Goal: Check status: Check status

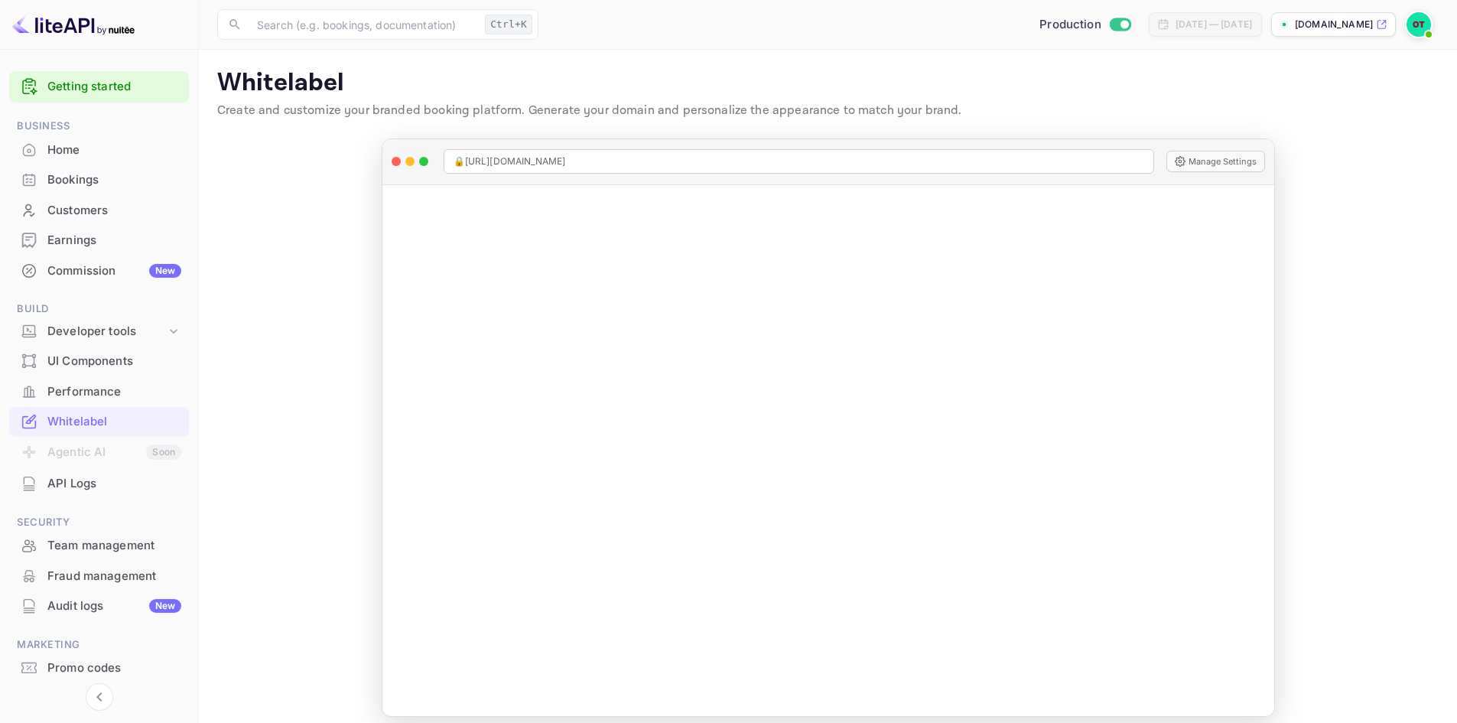
click at [1410, 25] on img at bounding box center [1419, 24] width 24 height 24
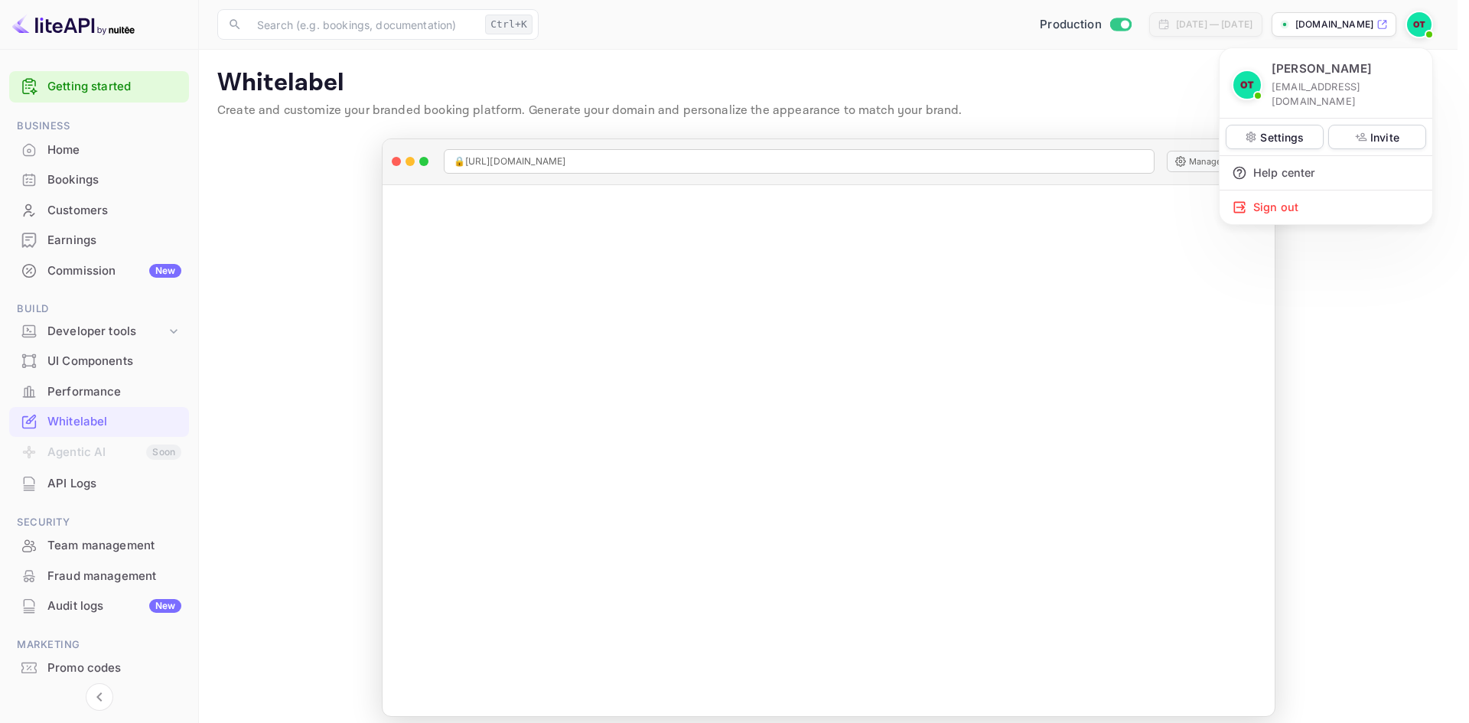
click at [1401, 312] on div at bounding box center [734, 361] width 1469 height 723
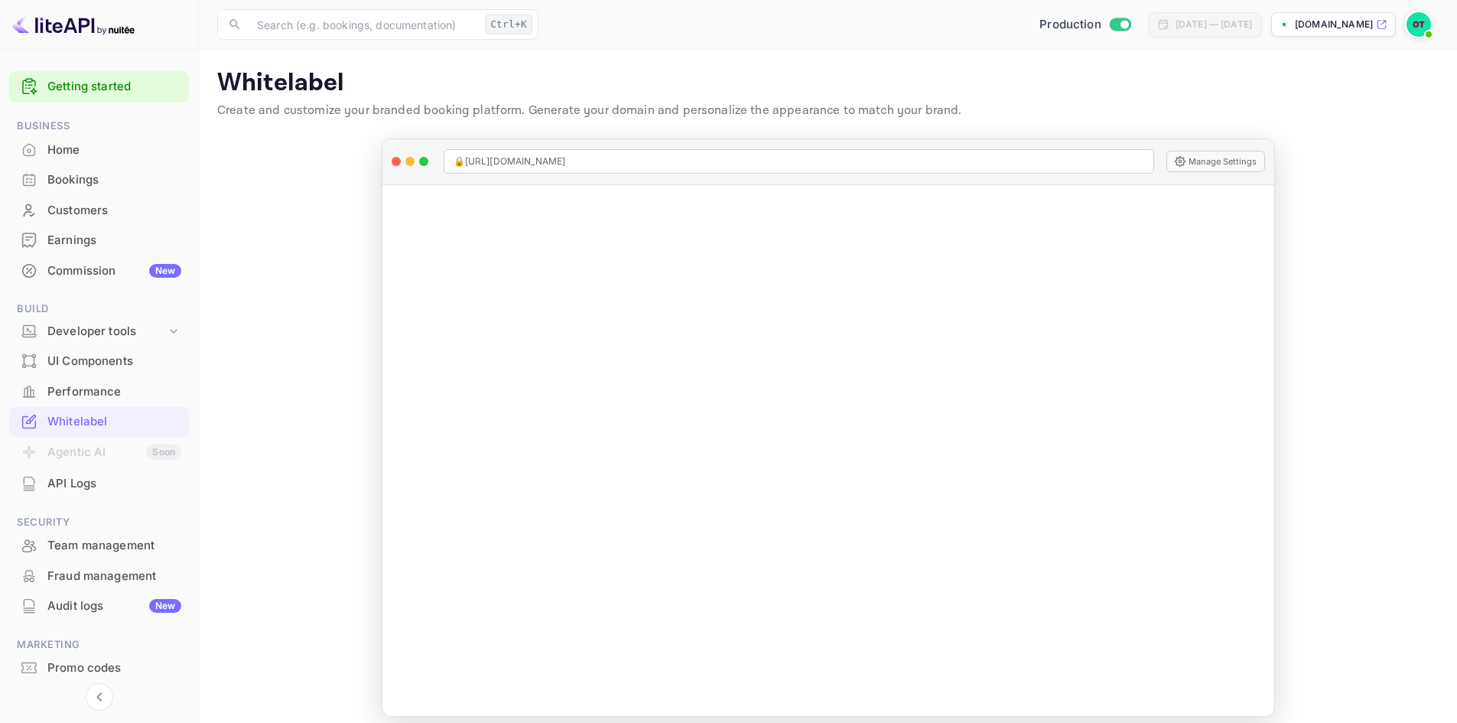
click at [56, 177] on div "Bookings" at bounding box center [114, 180] width 134 height 18
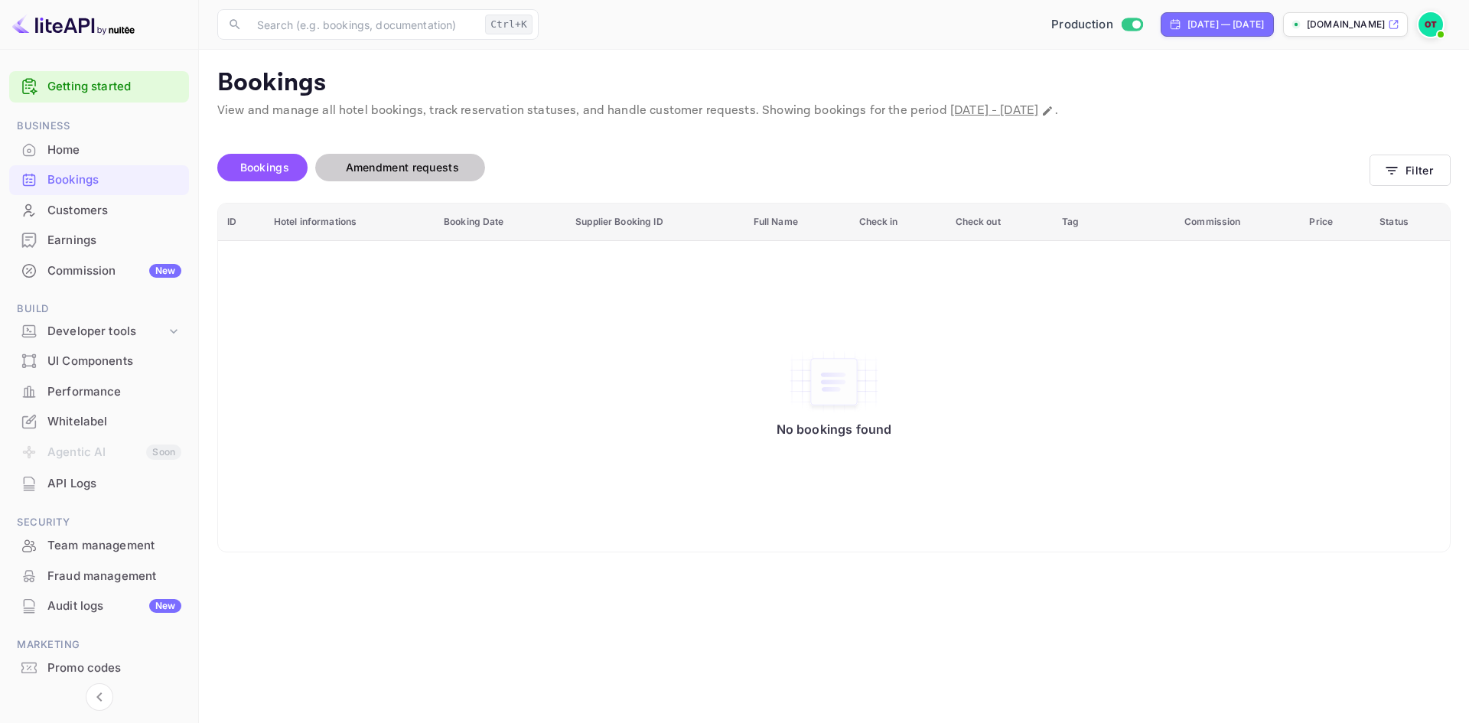
click at [359, 177] on button "Amendment requests" at bounding box center [400, 168] width 170 height 28
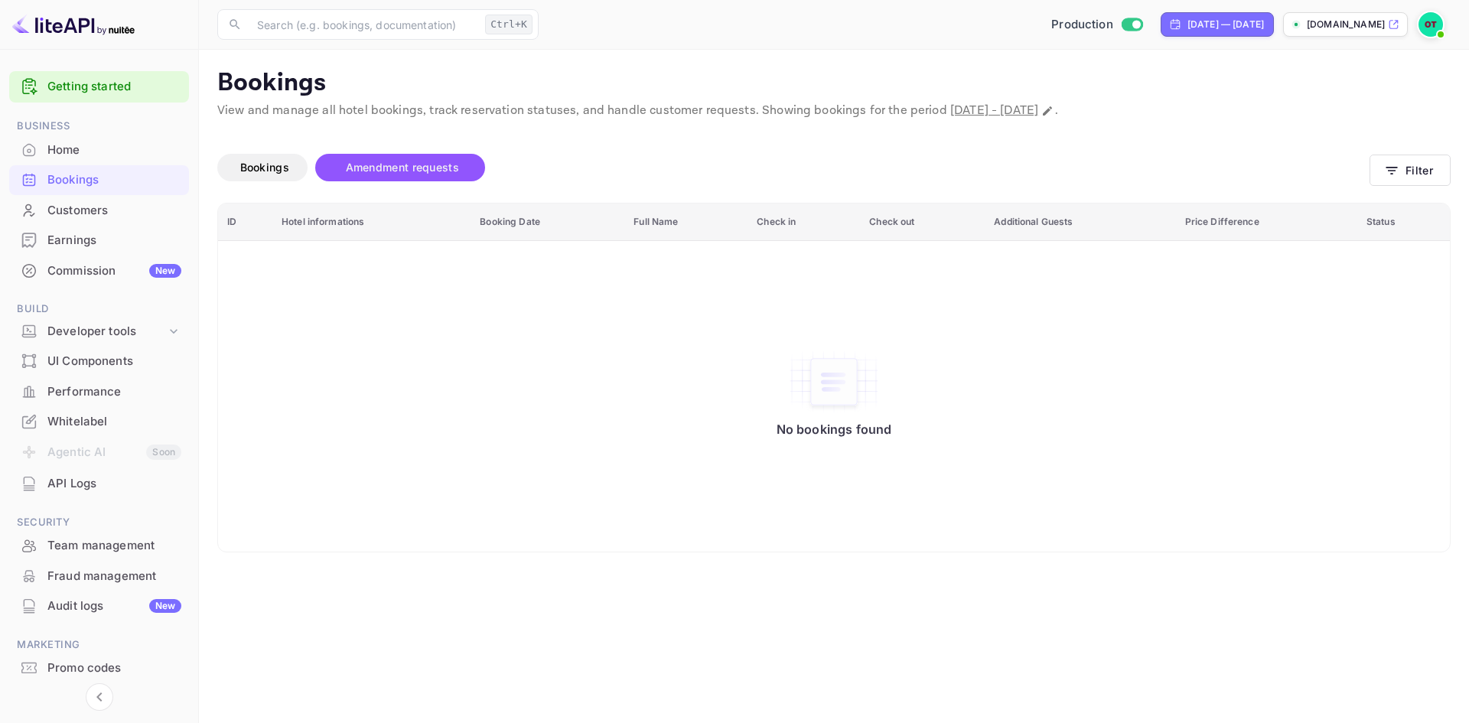
click at [53, 207] on div "Customers" at bounding box center [114, 211] width 134 height 18
